Goal: Navigation & Orientation: Find specific page/section

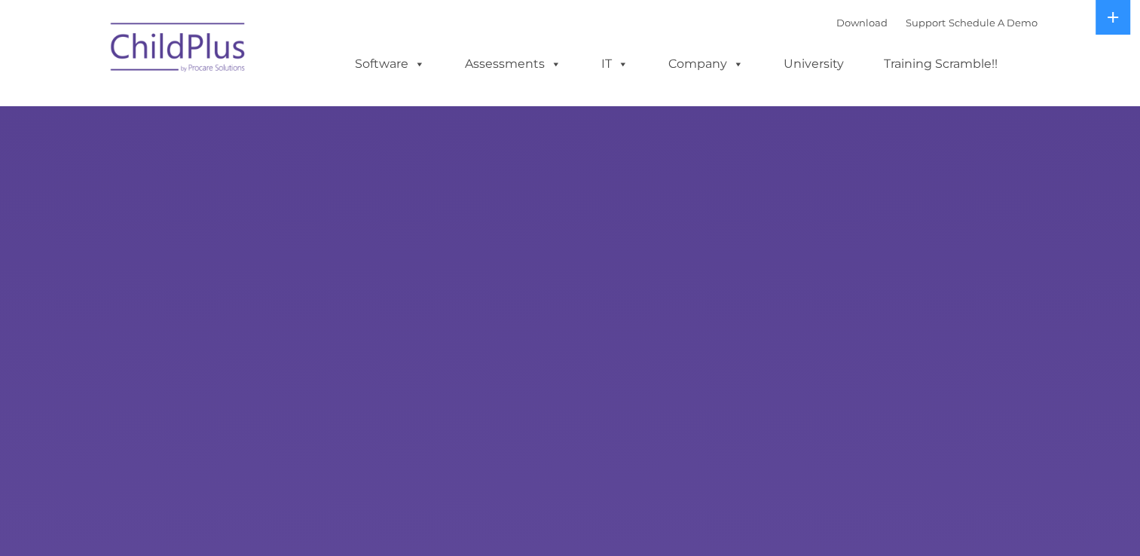
select select "MEDIUM"
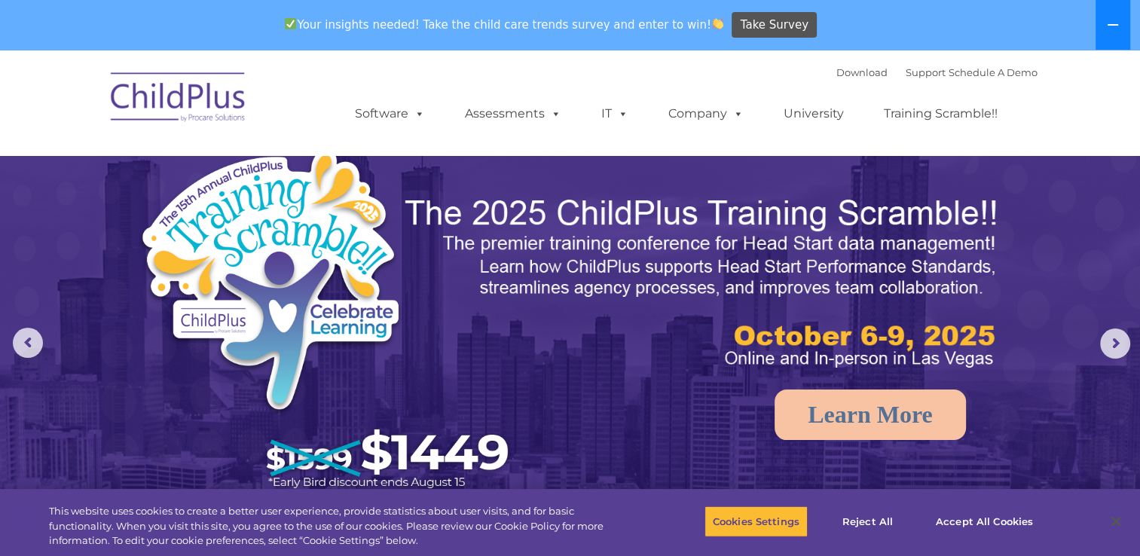
click at [1107, 24] on icon at bounding box center [1113, 25] width 12 height 12
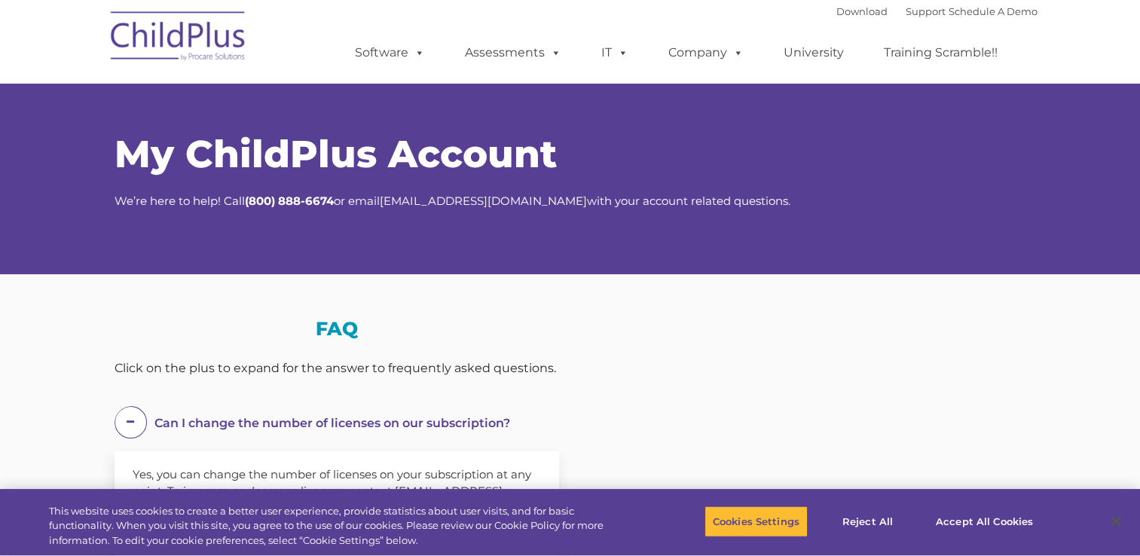
select select "MEDIUM"
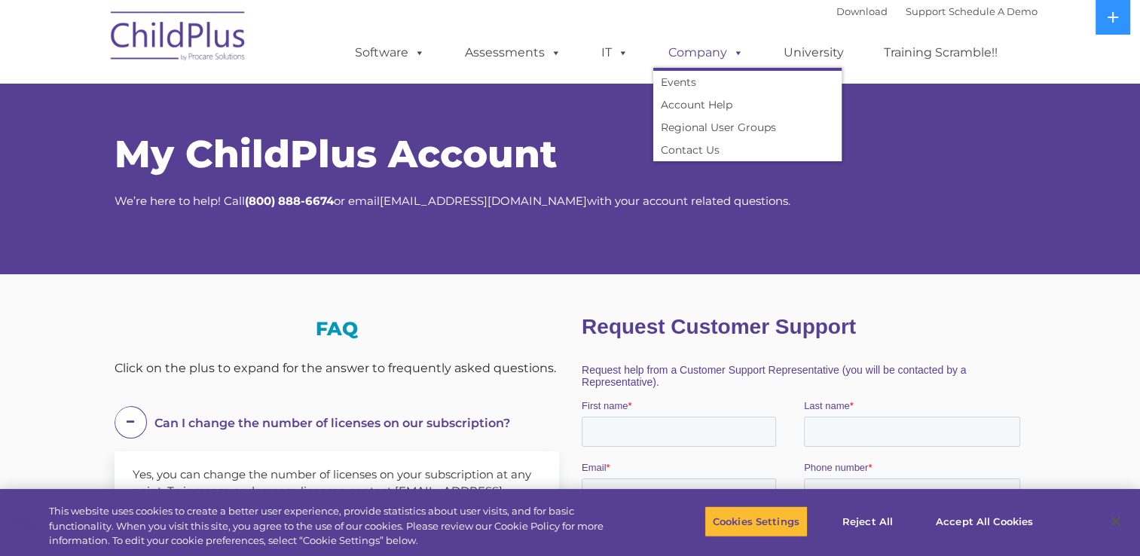
click at [705, 53] on link "Company" at bounding box center [706, 53] width 106 height 30
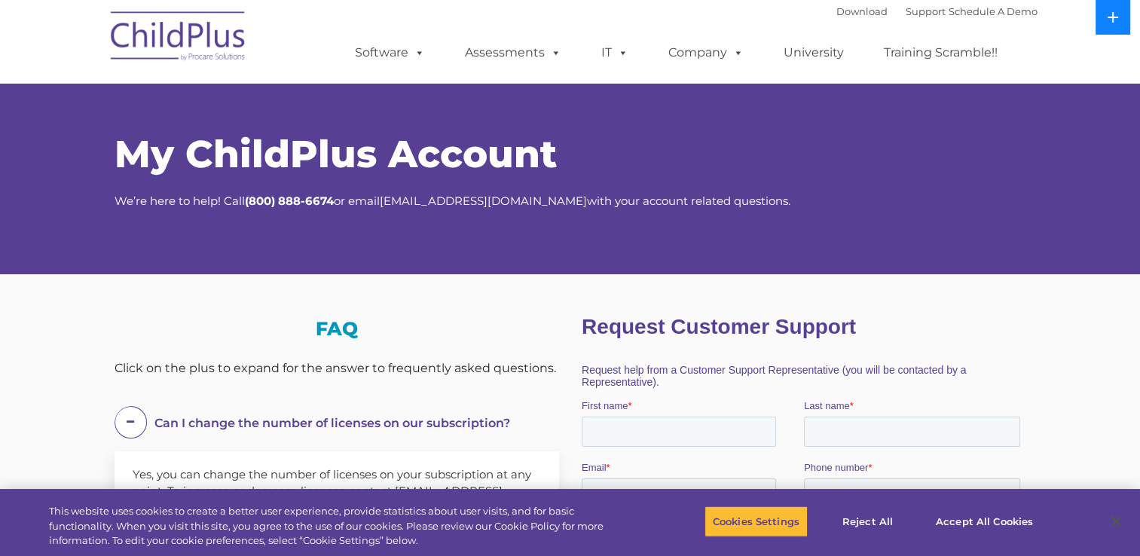
click at [1113, 20] on icon at bounding box center [1113, 17] width 11 height 11
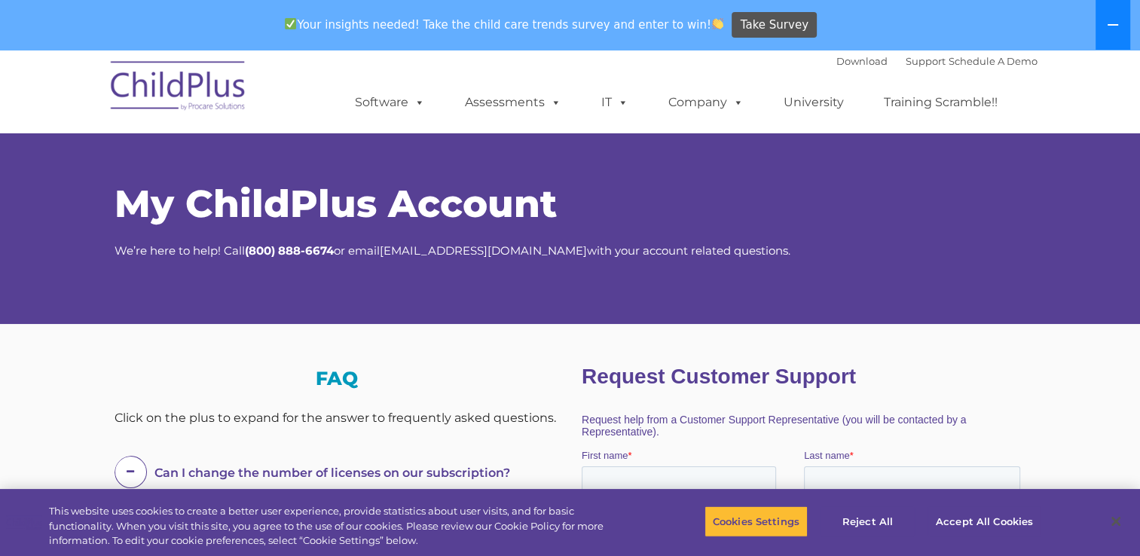
click at [1113, 20] on icon at bounding box center [1113, 25] width 12 height 12
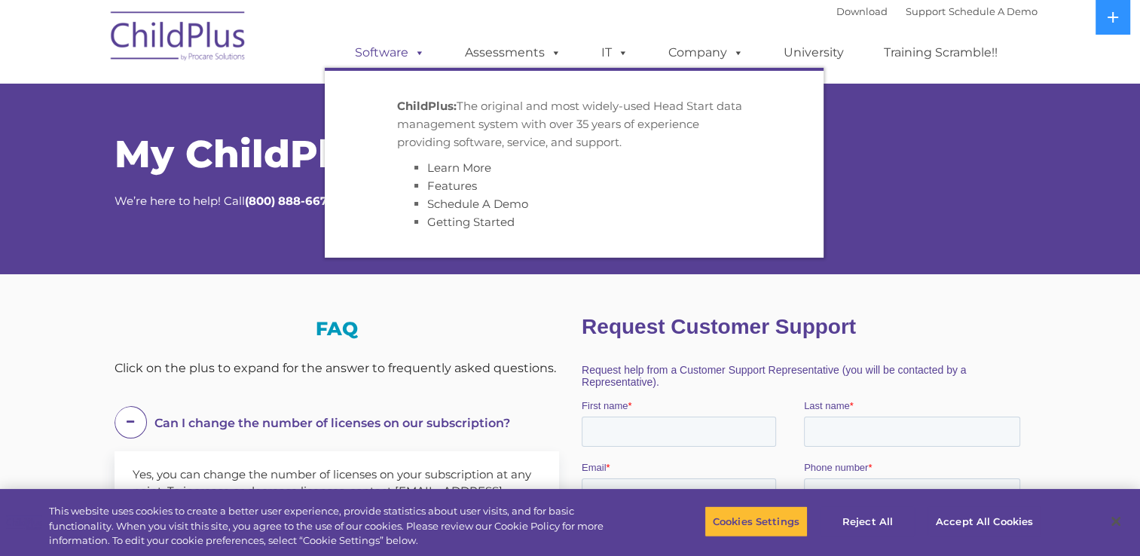
click at [393, 54] on link "Software" at bounding box center [390, 53] width 100 height 30
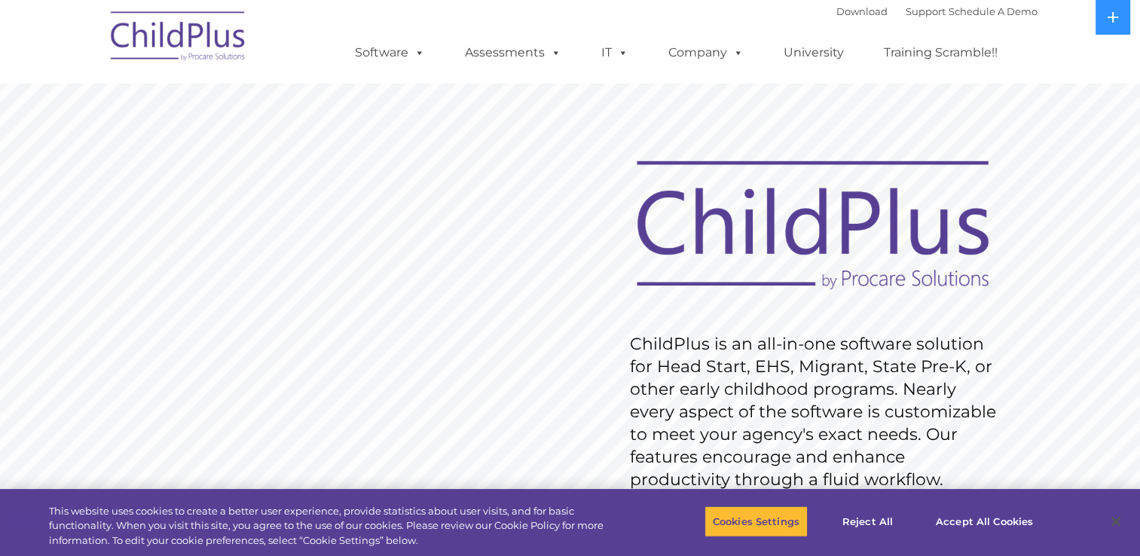
click at [950, 198] on img at bounding box center [813, 226] width 384 height 140
